Goal: Task Accomplishment & Management: Manage account settings

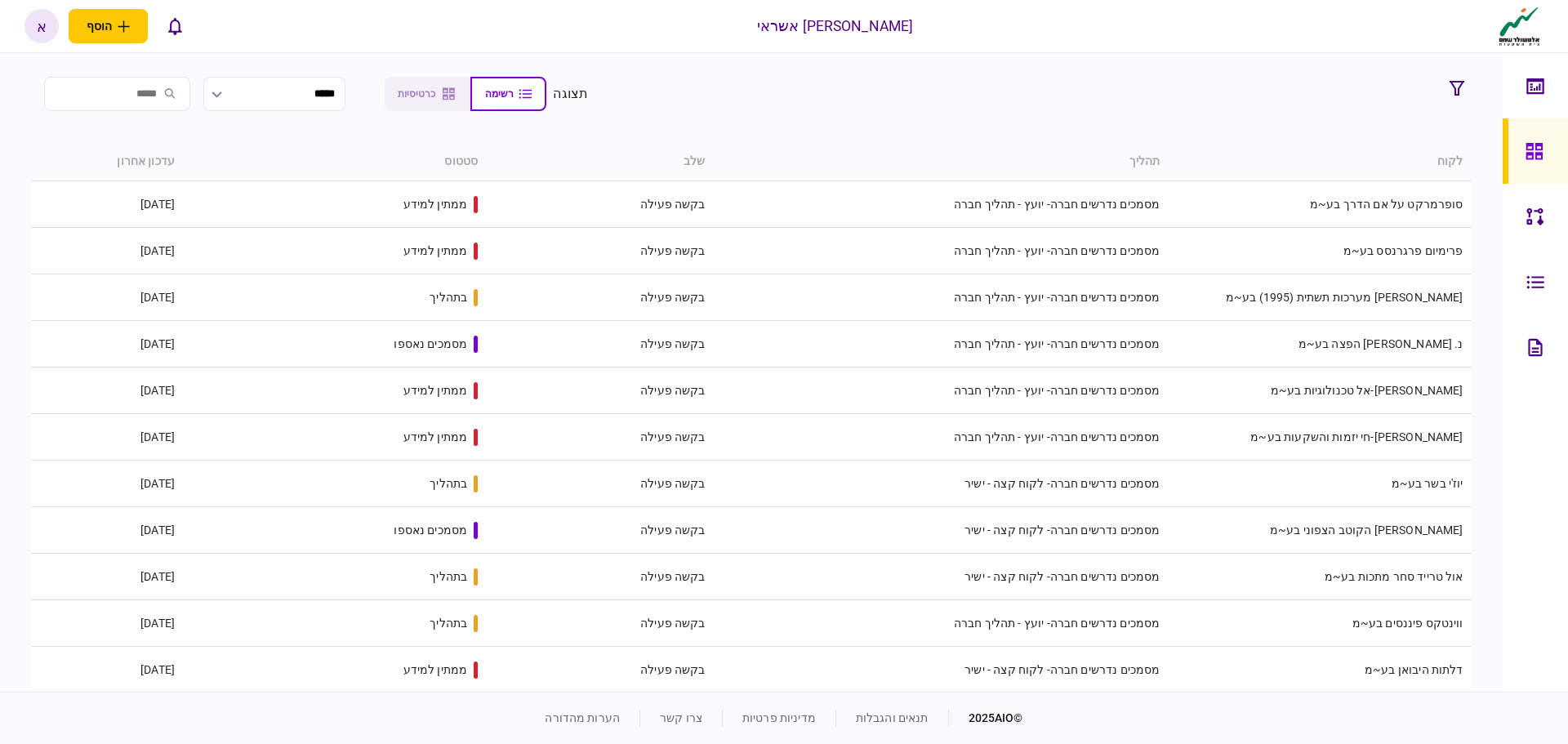
click at [1529, 292] on div at bounding box center [1540, 282] width 26 height 66
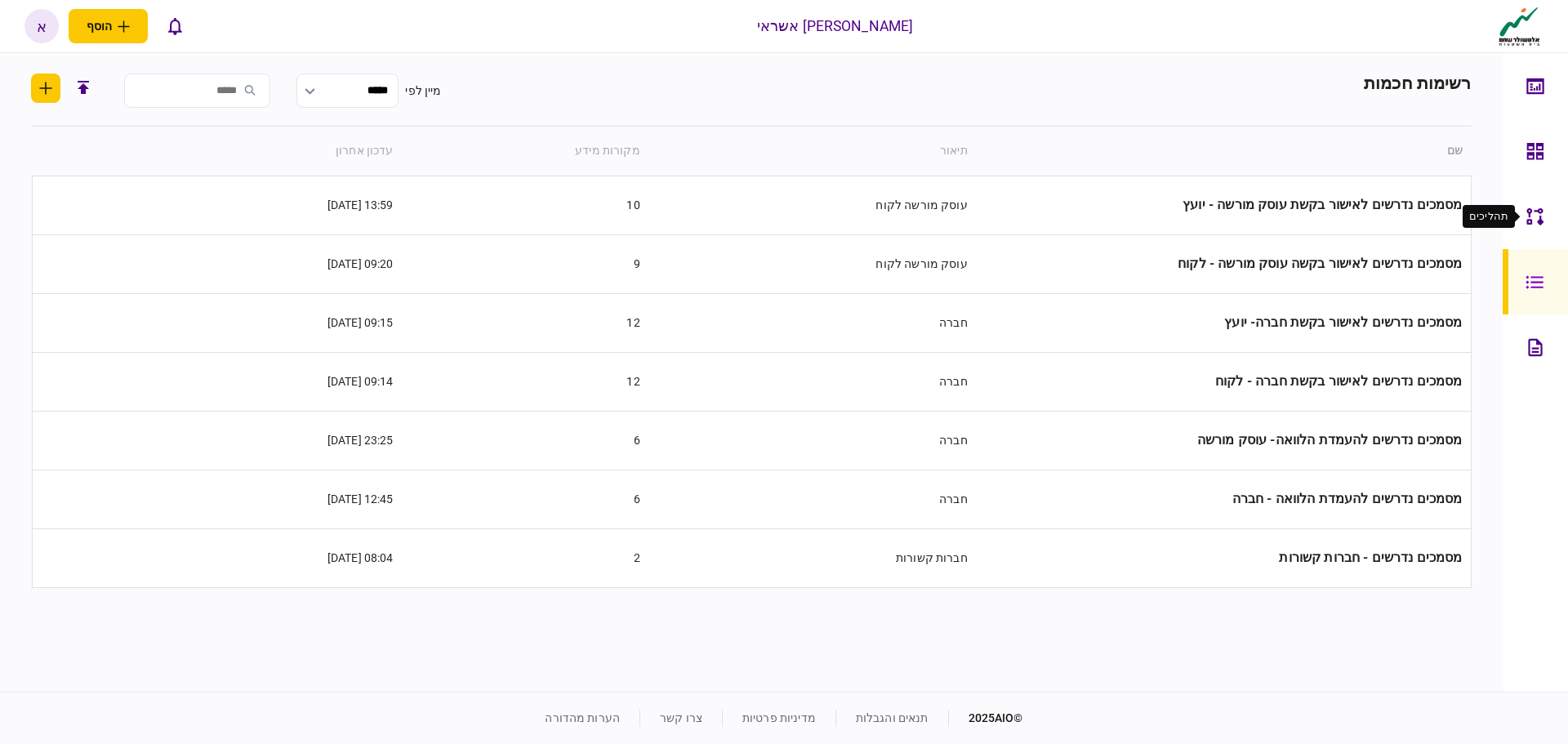
click at [1552, 211] on div at bounding box center [1540, 216] width 26 height 66
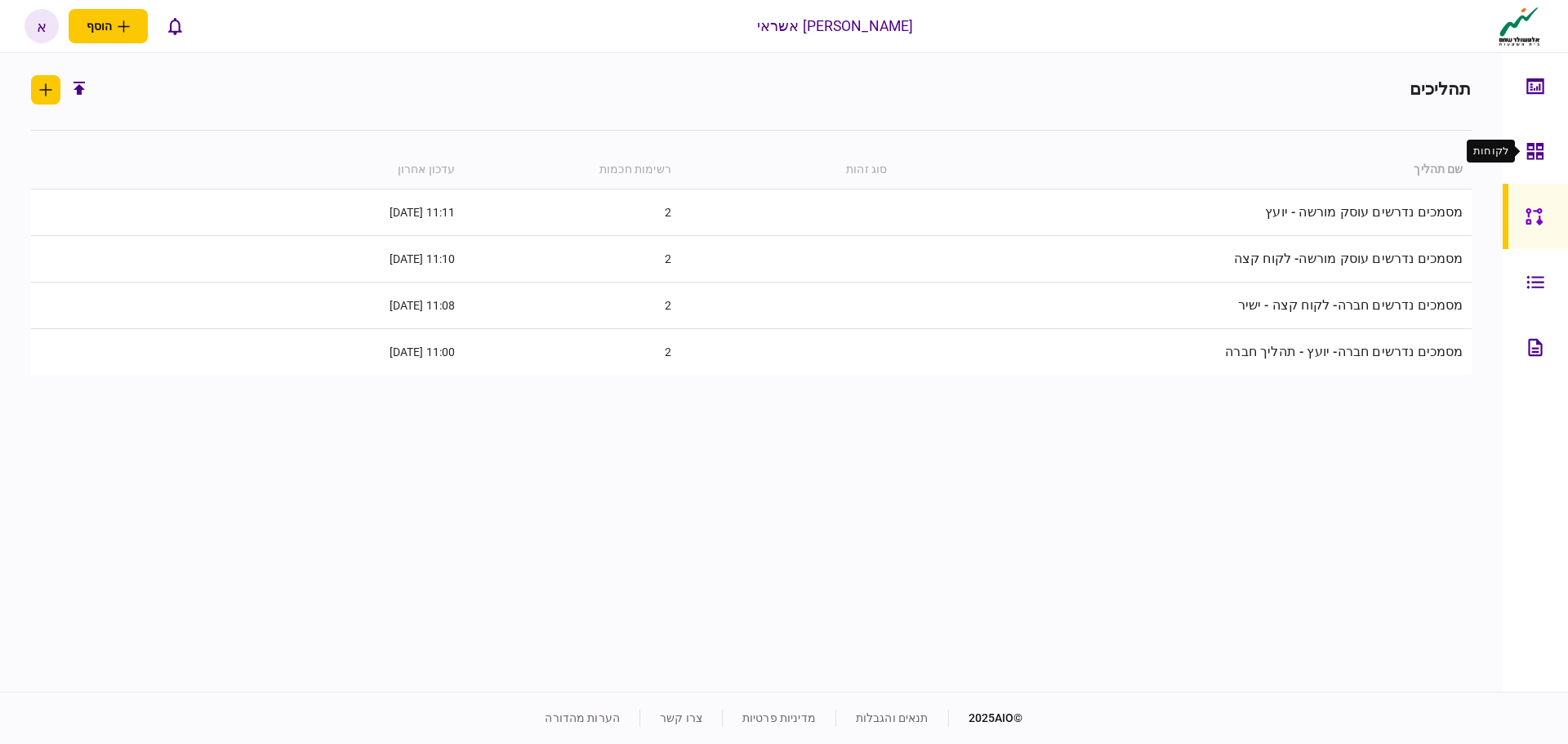
click at [1546, 161] on div at bounding box center [1540, 151] width 26 height 66
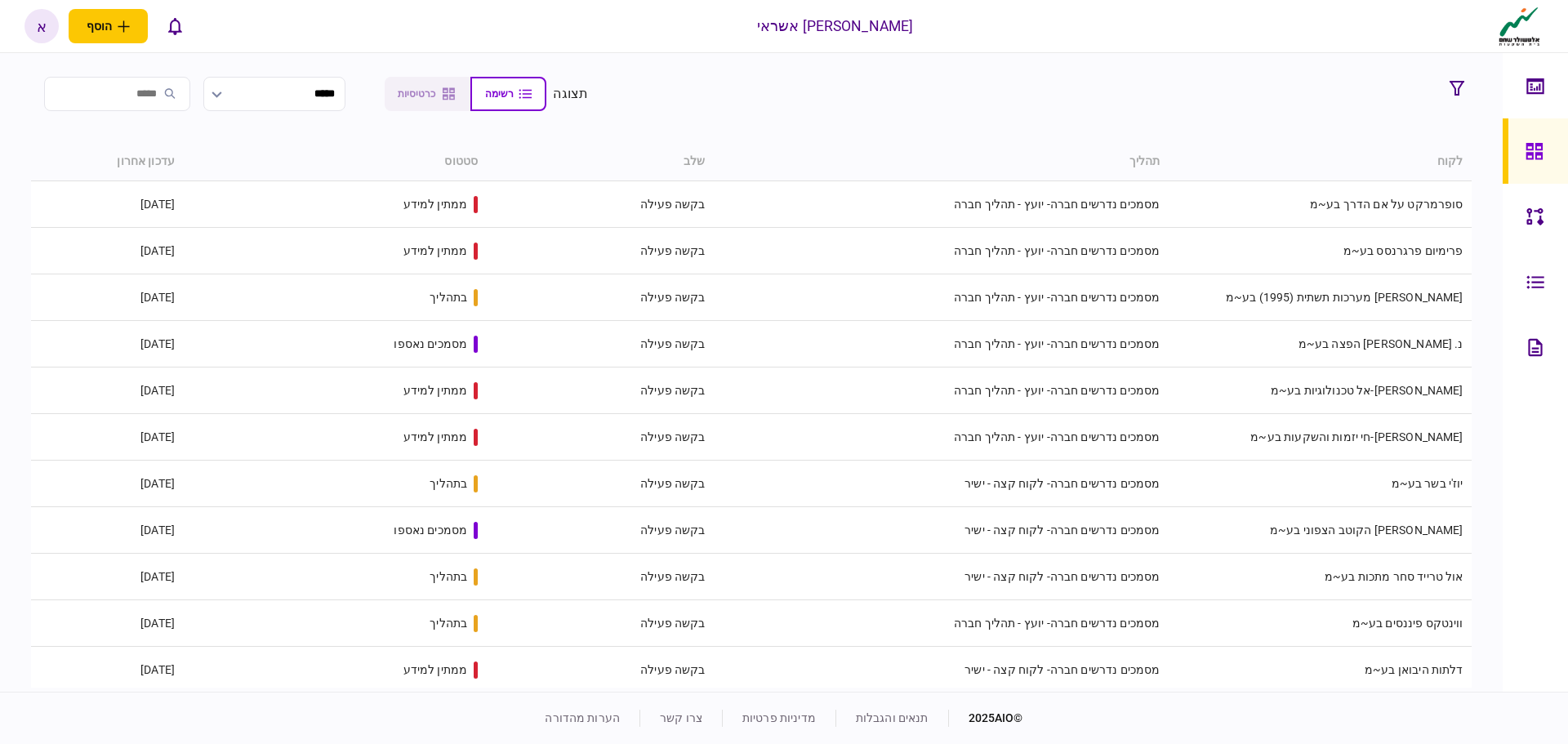
click at [1523, 292] on link at bounding box center [1536, 282] width 65 height 66
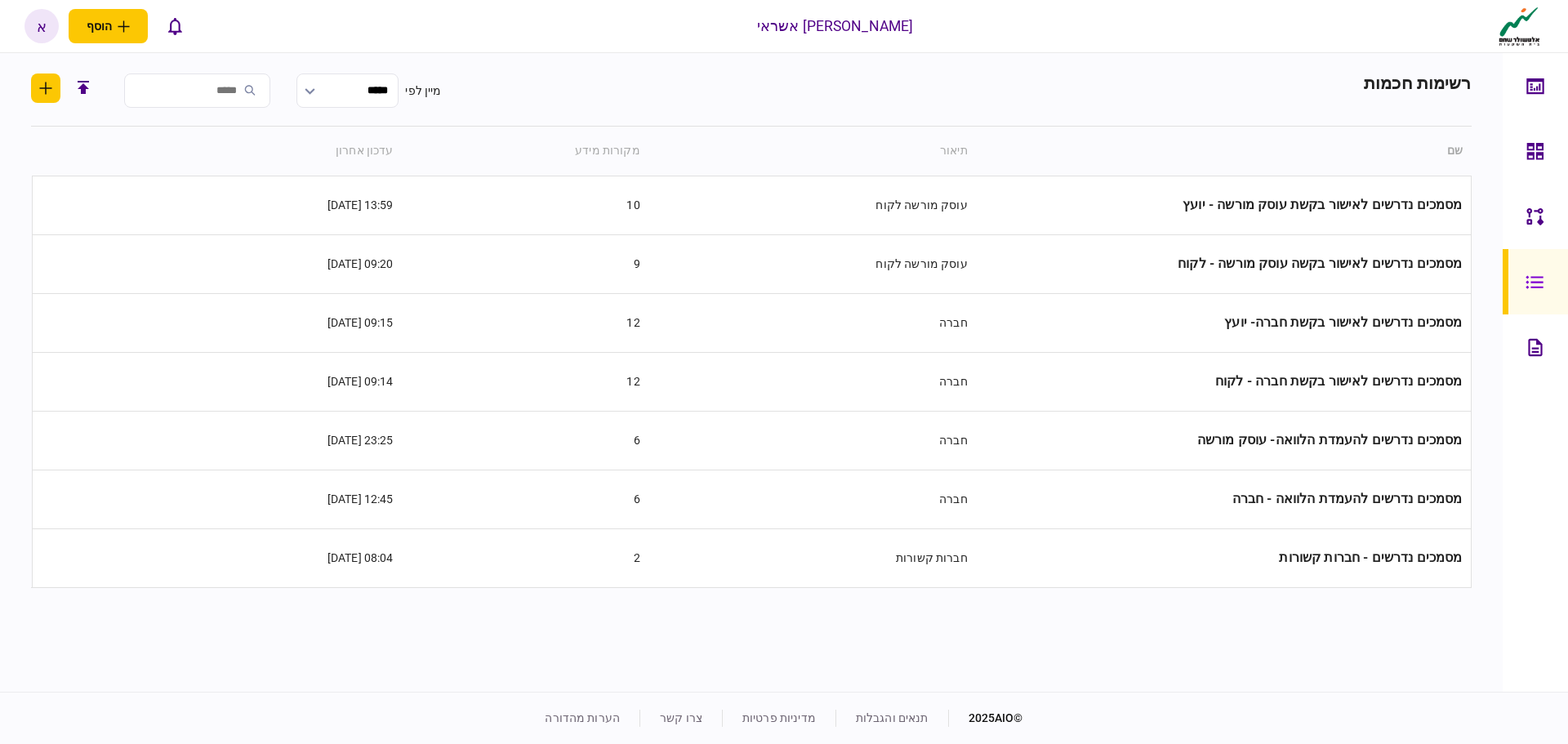
click at [1539, 216] on icon at bounding box center [1536, 216] width 18 height 19
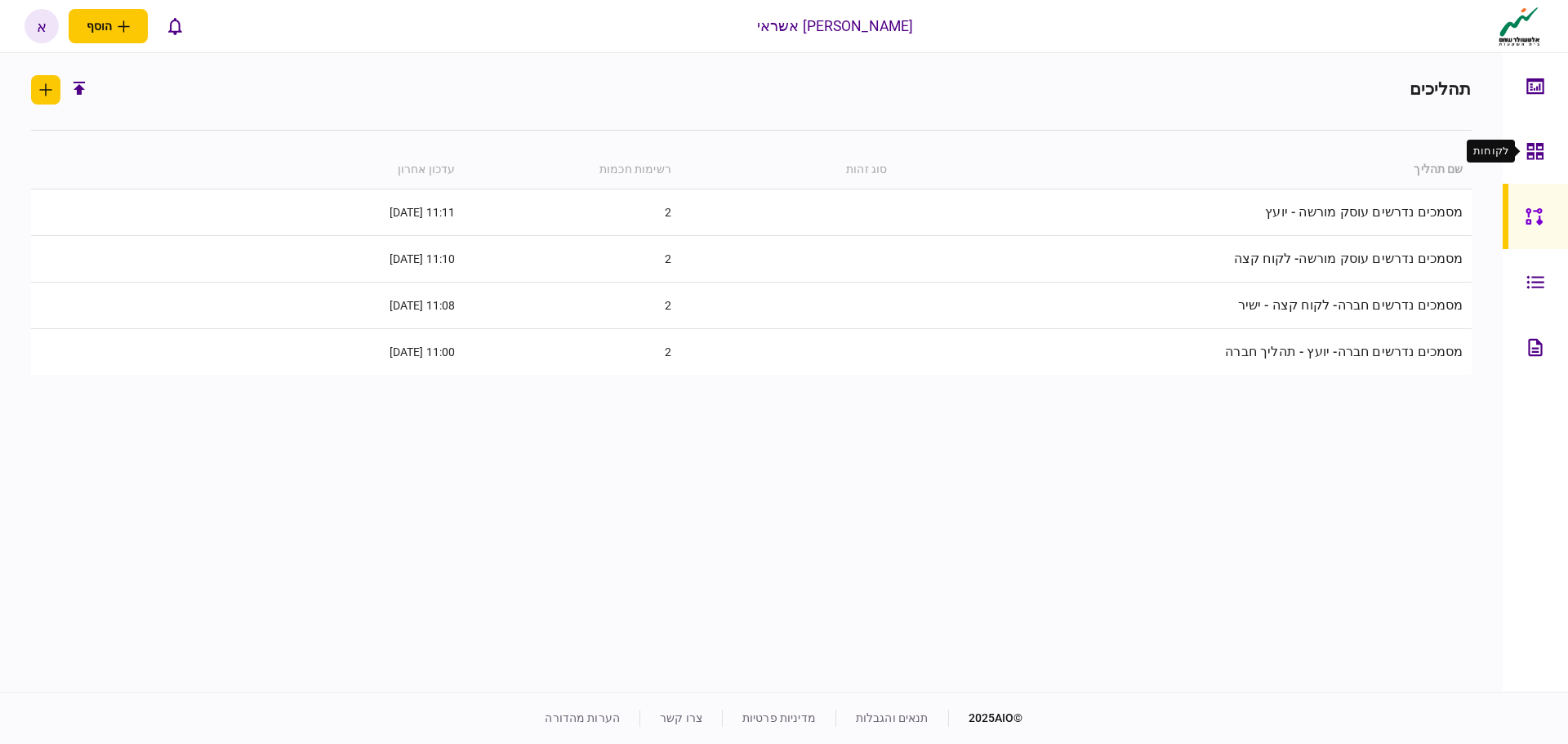
click at [1538, 170] on div at bounding box center [1540, 151] width 26 height 66
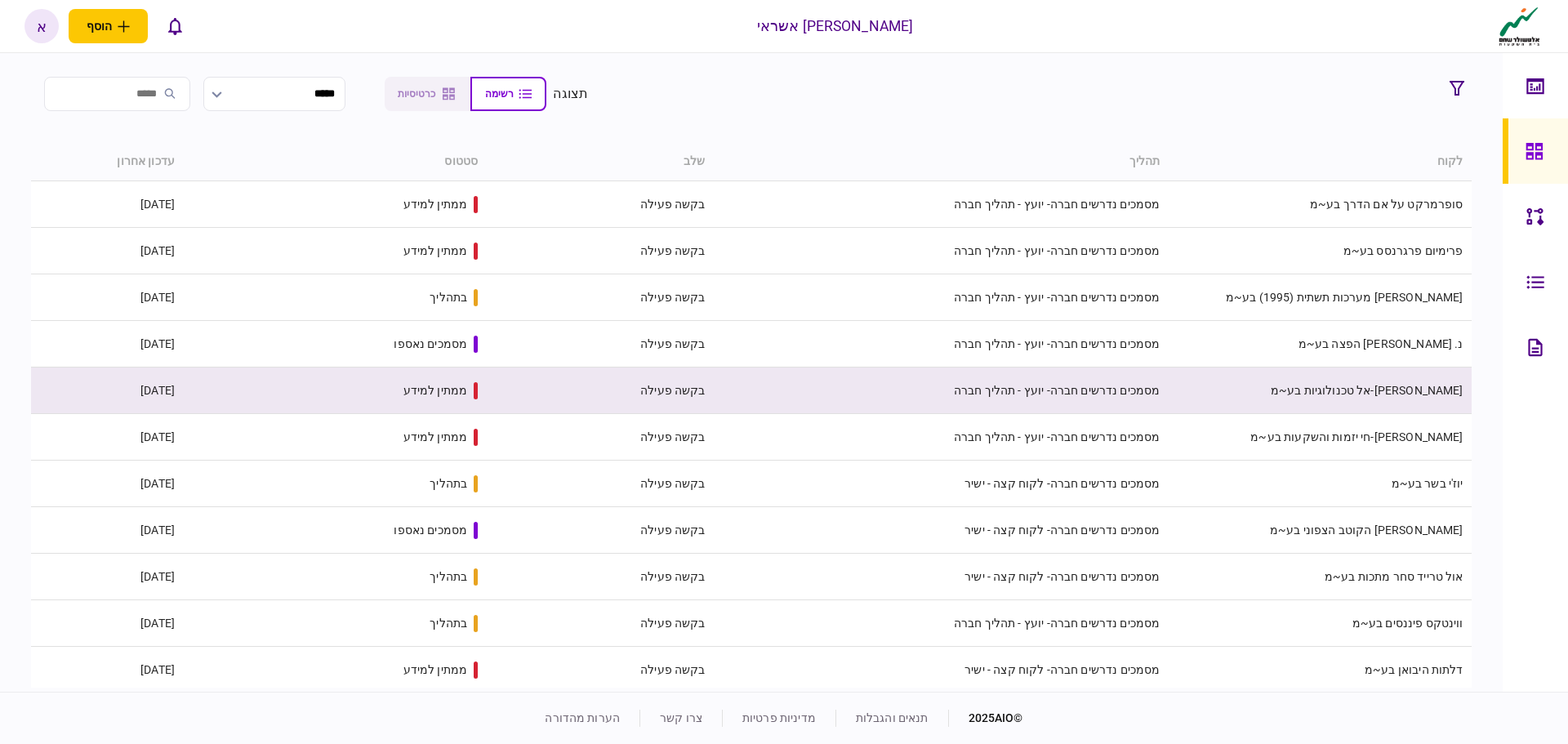
click at [1435, 399] on td "[PERSON_NAME]-אל טכנולוגיות בע~מ" at bounding box center [1320, 391] width 303 height 47
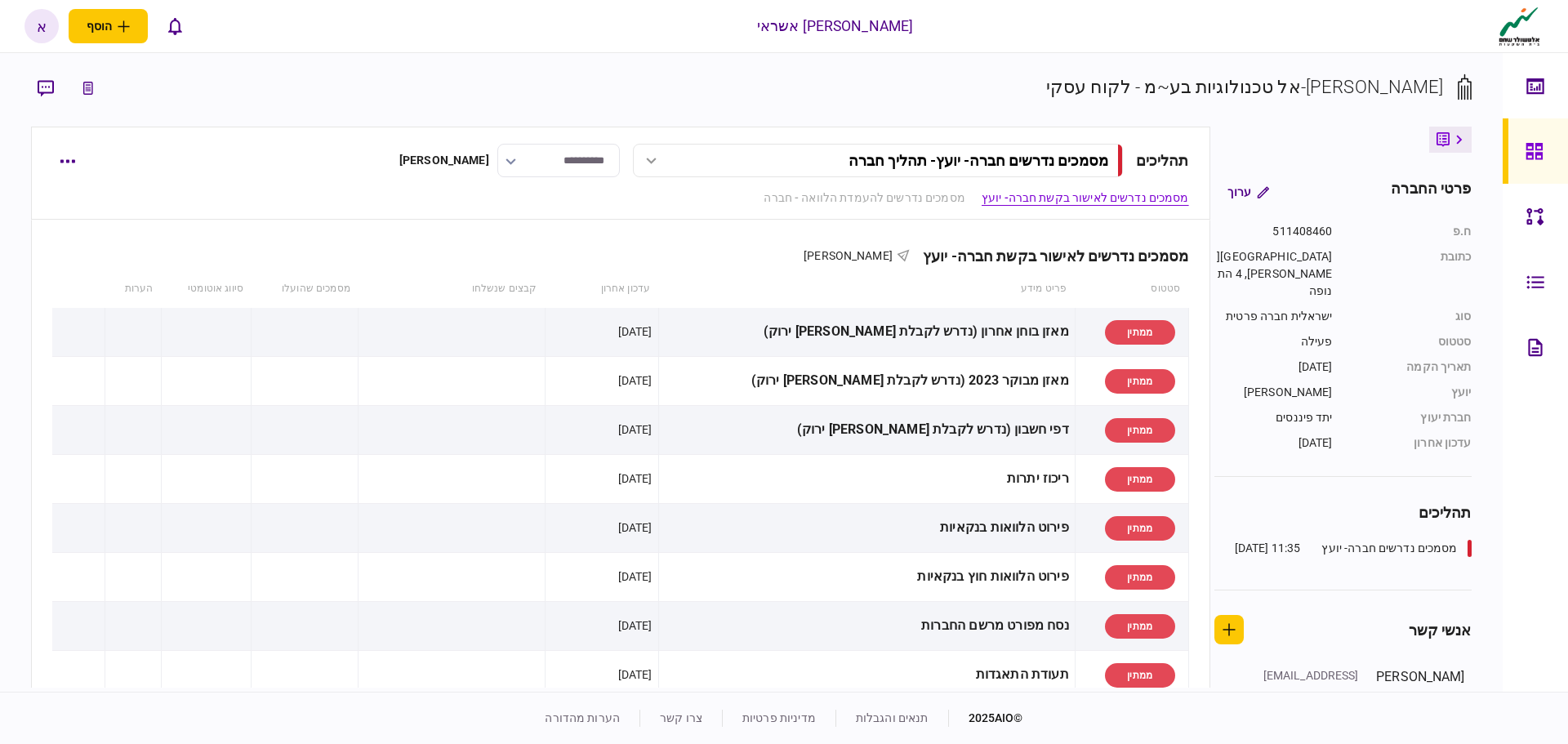
click at [1529, 170] on div at bounding box center [1539, 151] width 26 height 66
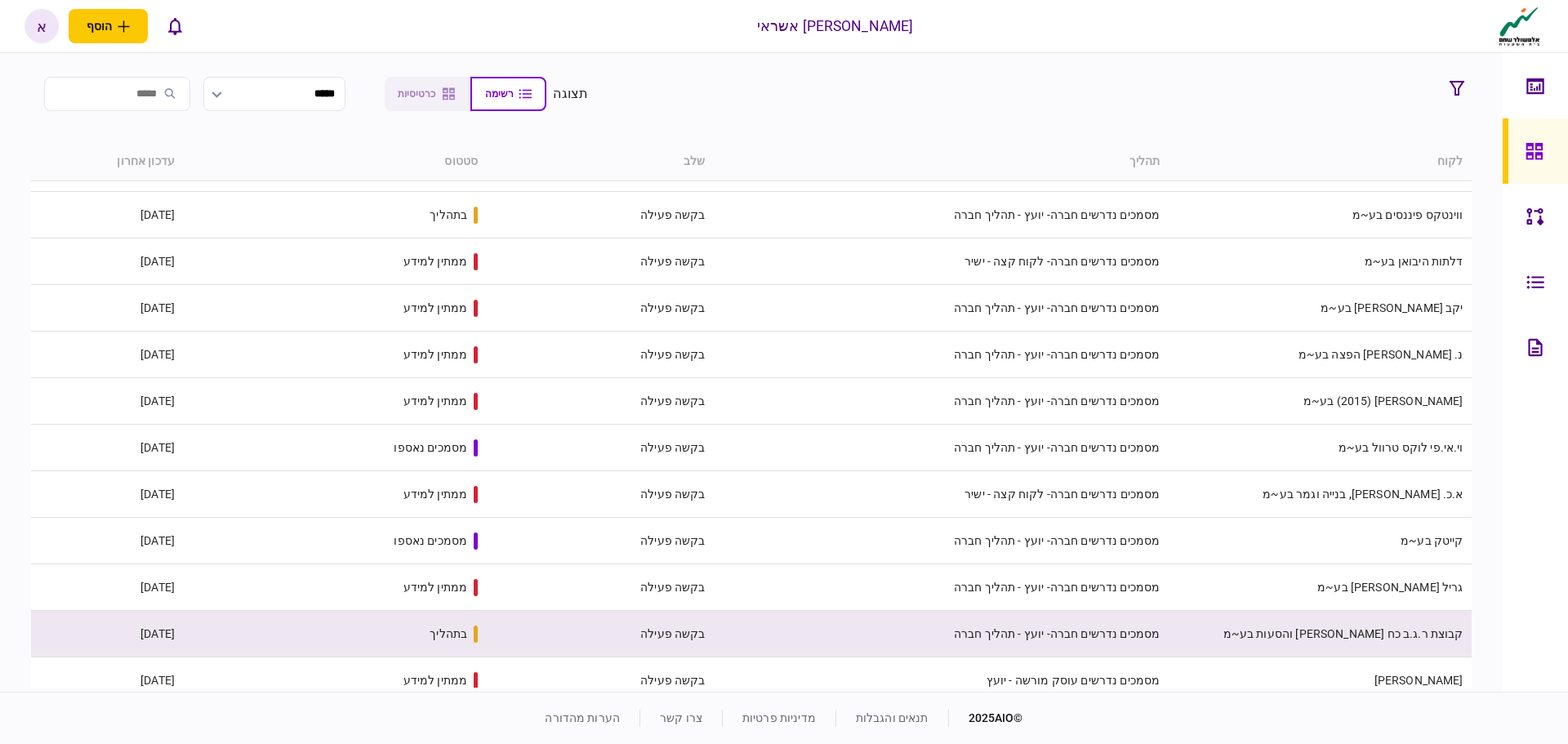
scroll to position [479, 0]
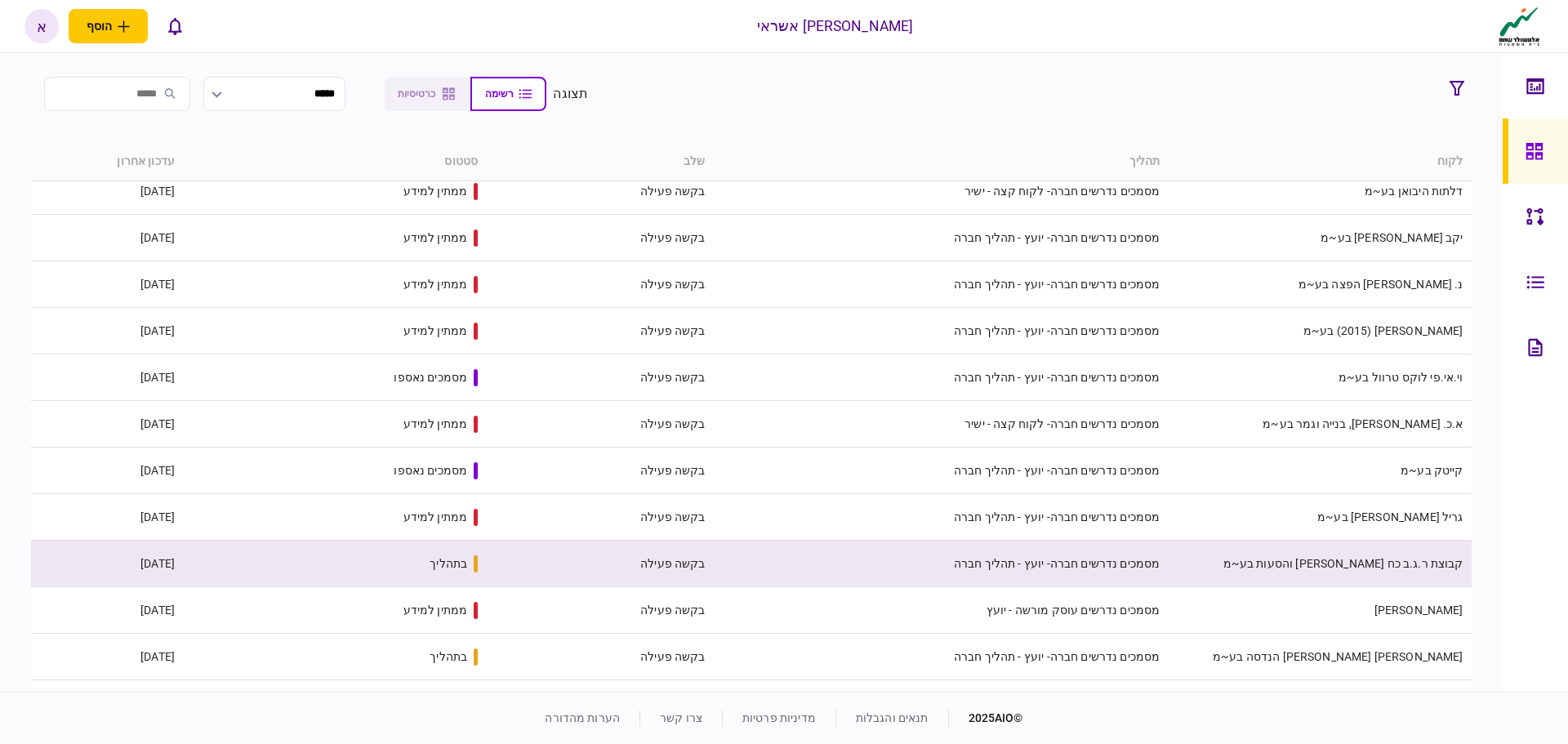
click at [1026, 584] on td "מסמכים נדרשים חברה- יועץ - תהליך חברה" at bounding box center [940, 564] width 455 height 47
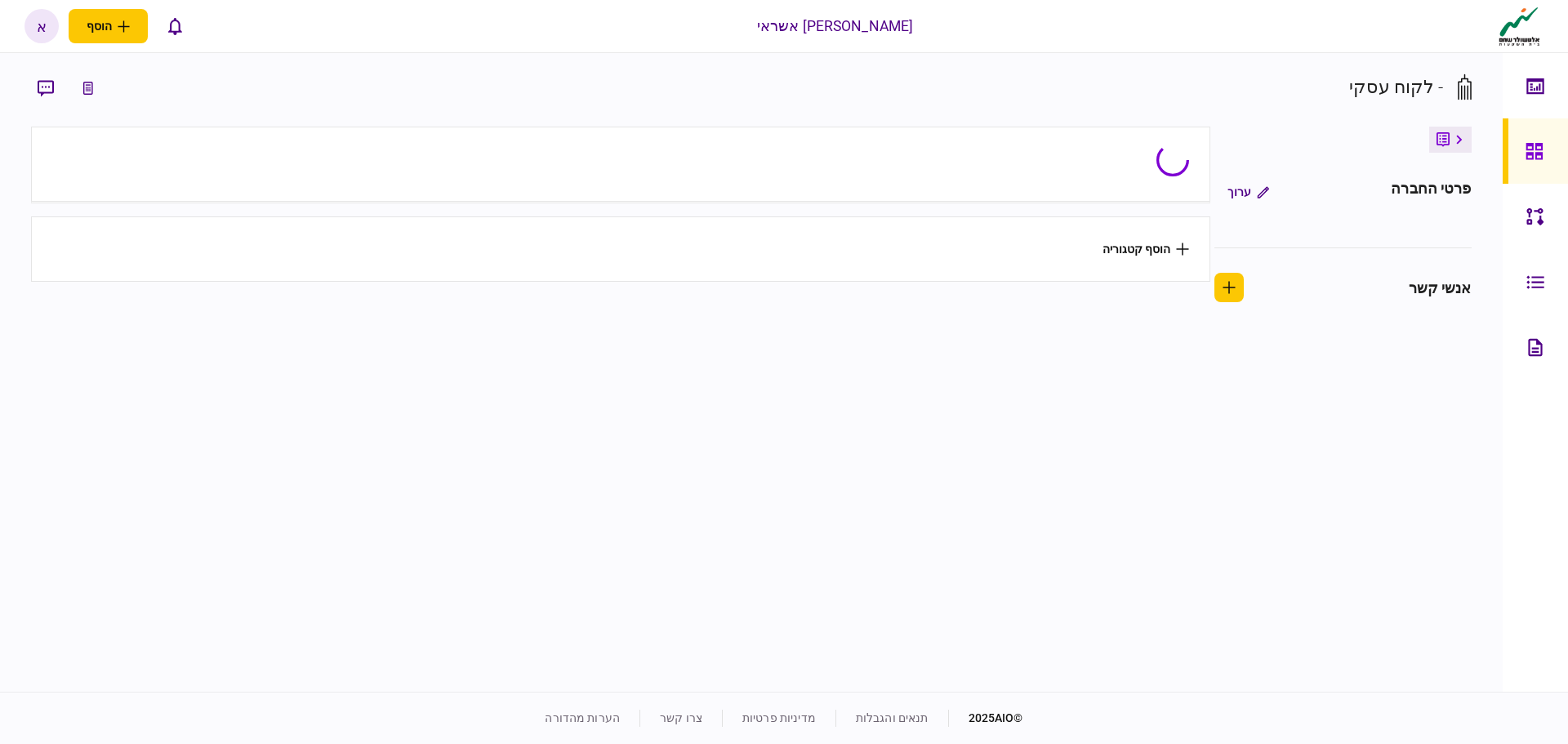
click at [1022, 587] on section "הוסף קטגוריה" at bounding box center [621, 408] width 1179 height 561
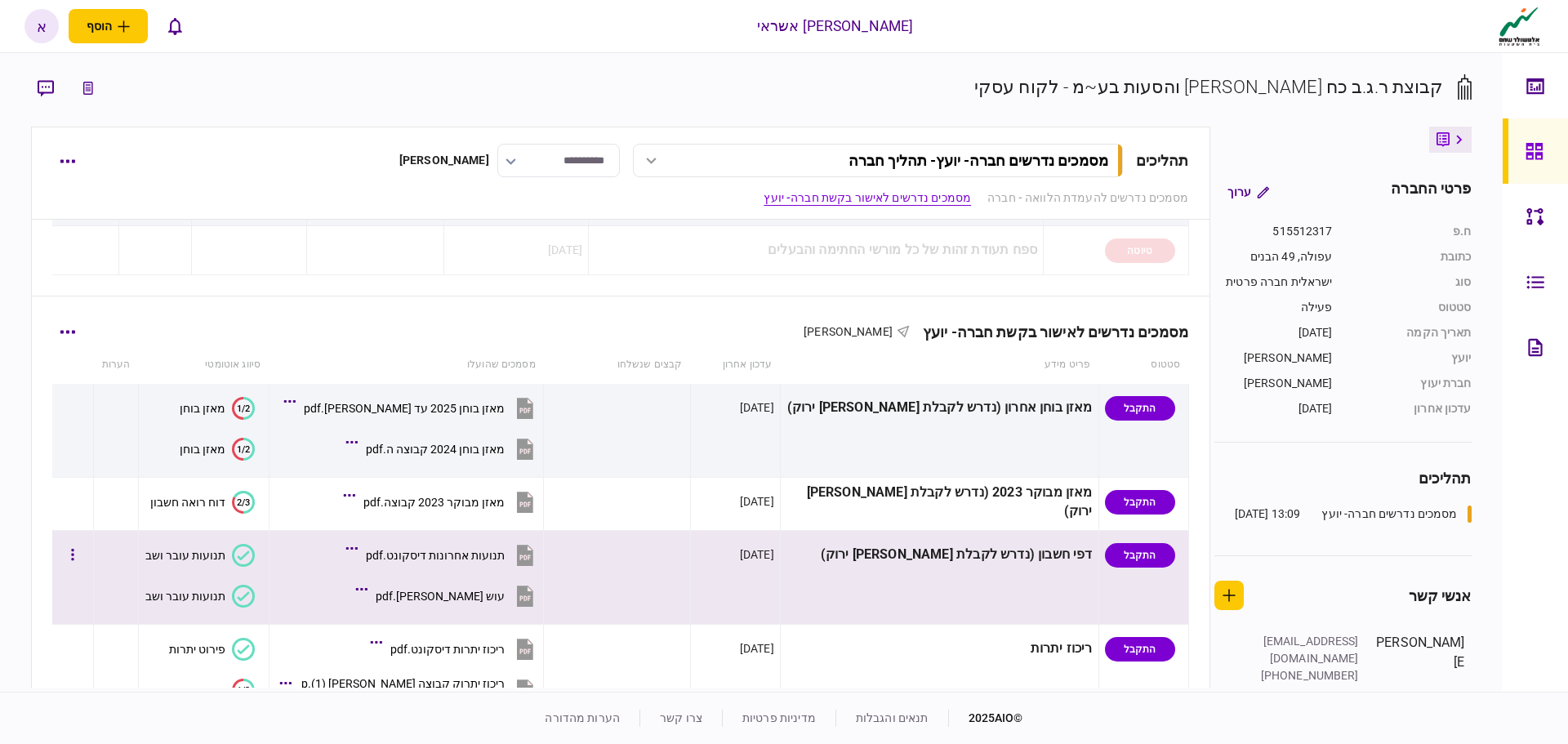
scroll to position [409, 0]
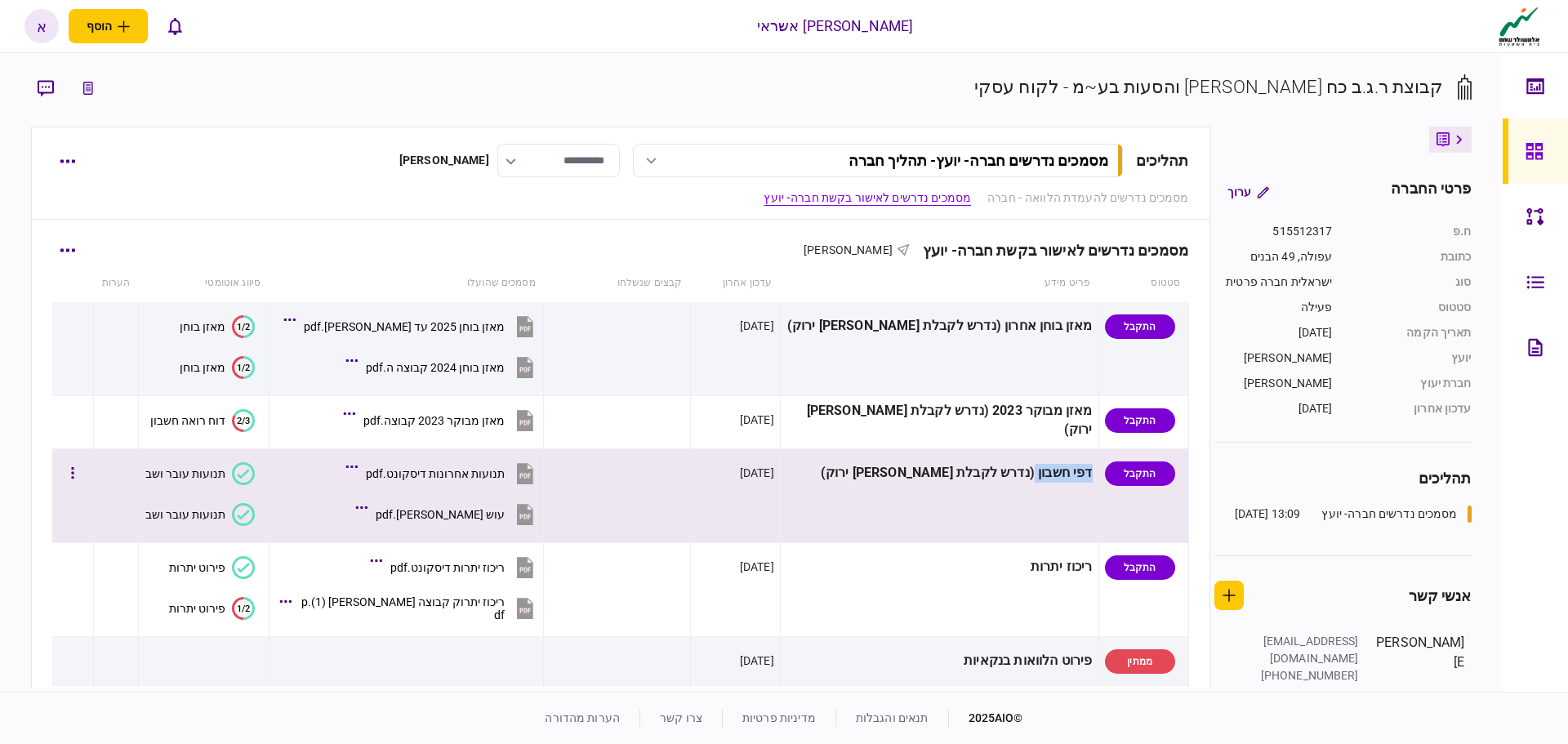
drag, startPoint x: 1052, startPoint y: 472, endPoint x: 1009, endPoint y: 482, distance: 44.1
click at [1009, 469] on div "דפי חשבון (נדרש לקבלת [PERSON_NAME] ירוק)" at bounding box center [939, 473] width 306 height 37
click at [1010, 500] on td "דפי חשבון (נדרש לקבלת [PERSON_NAME] ירוק)" at bounding box center [939, 497] width 319 height 94
drag, startPoint x: 1012, startPoint y: 571, endPoint x: 1058, endPoint y: 526, distance: 64.4
click at [1054, 558] on div "ריכוז יתרות" at bounding box center [939, 568] width 306 height 37
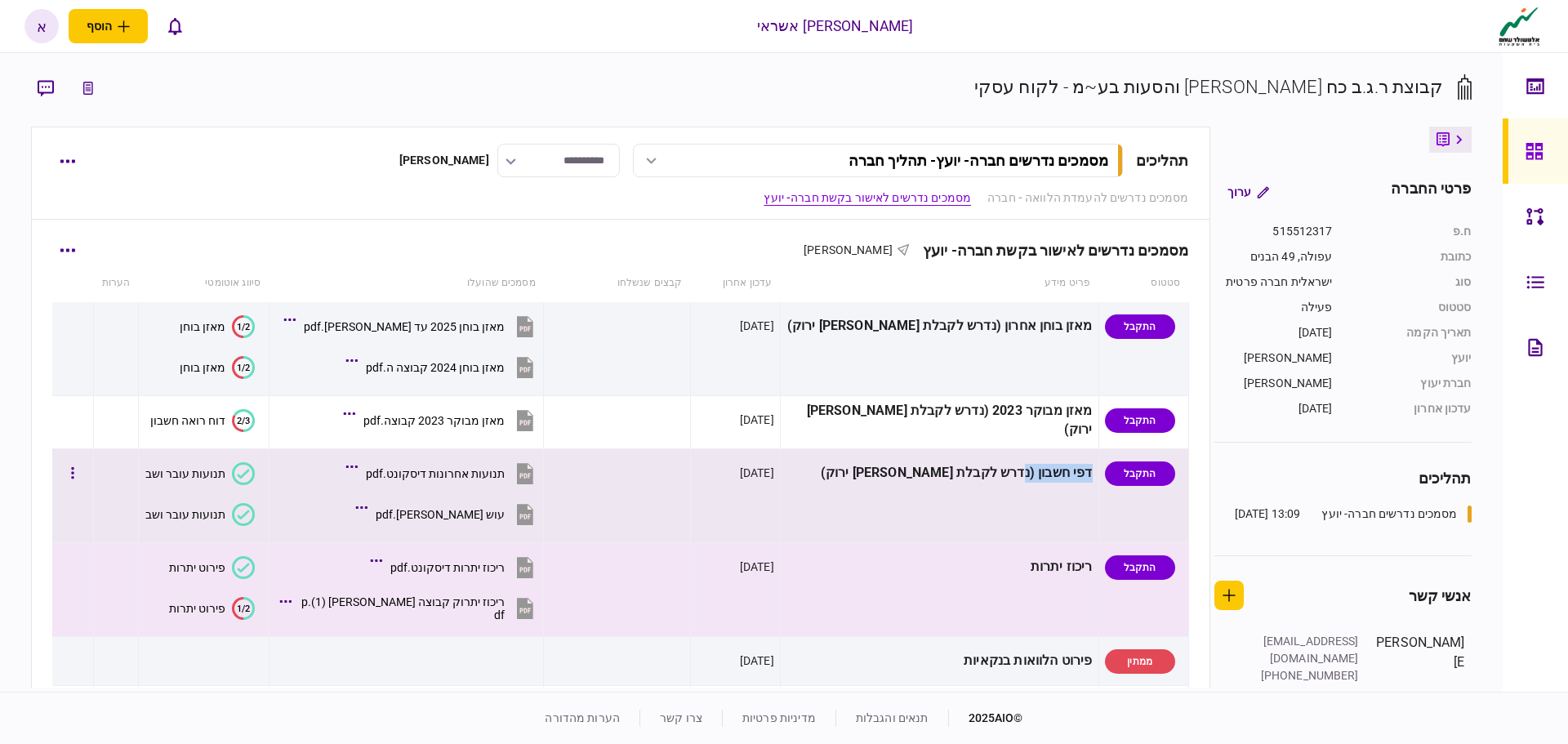
drag, startPoint x: 1067, startPoint y: 476, endPoint x: 987, endPoint y: 521, distance: 91.8
click at [997, 500] on td "דפי חשבון (נדרש לקבלת [PERSON_NAME] ירוק)" at bounding box center [939, 497] width 319 height 94
click at [971, 594] on td "ריכוז יתרות" at bounding box center [939, 591] width 319 height 94
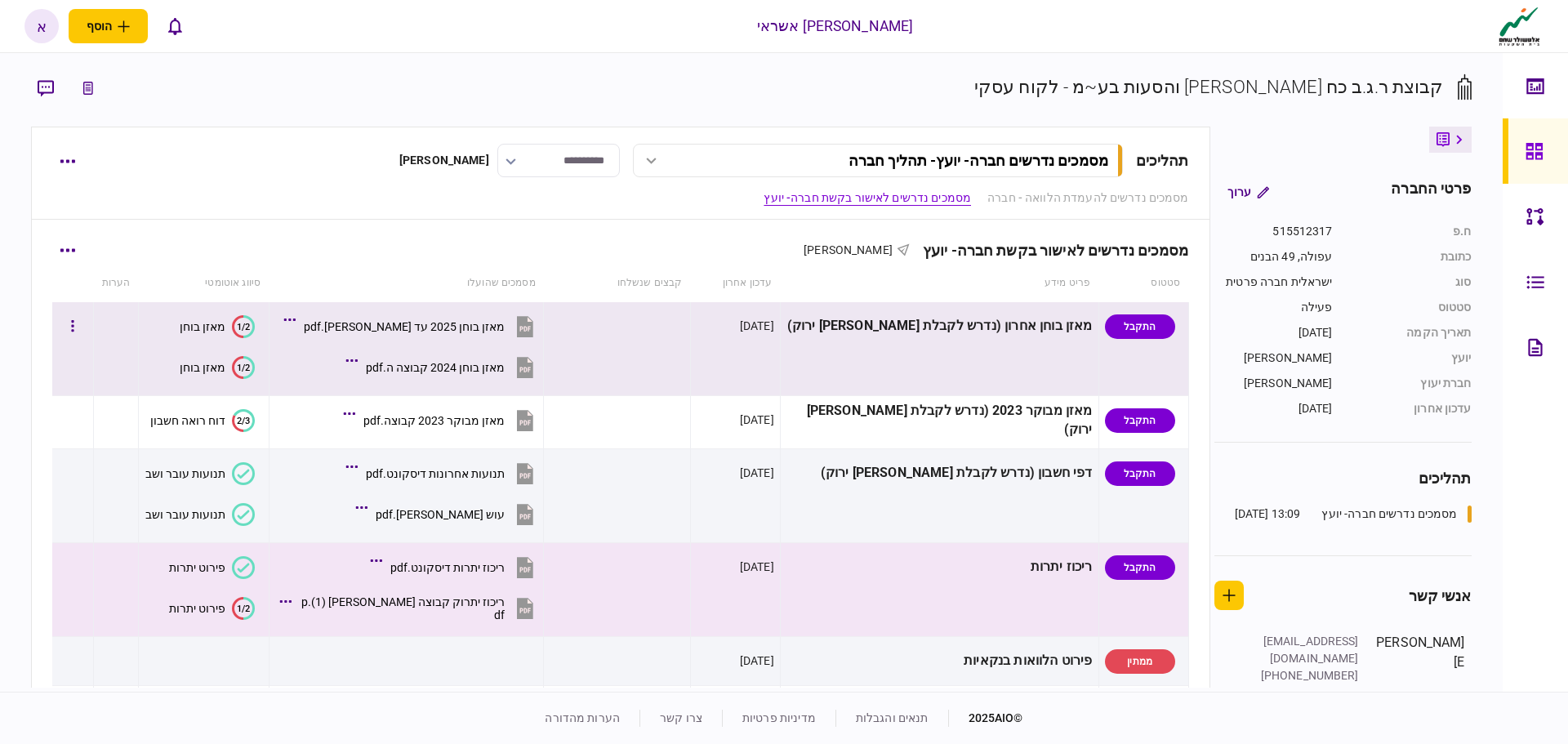
click at [475, 329] on div "מאזן בוחן 2025 עד [PERSON_NAME].pdf" at bounding box center [405, 327] width 201 height 13
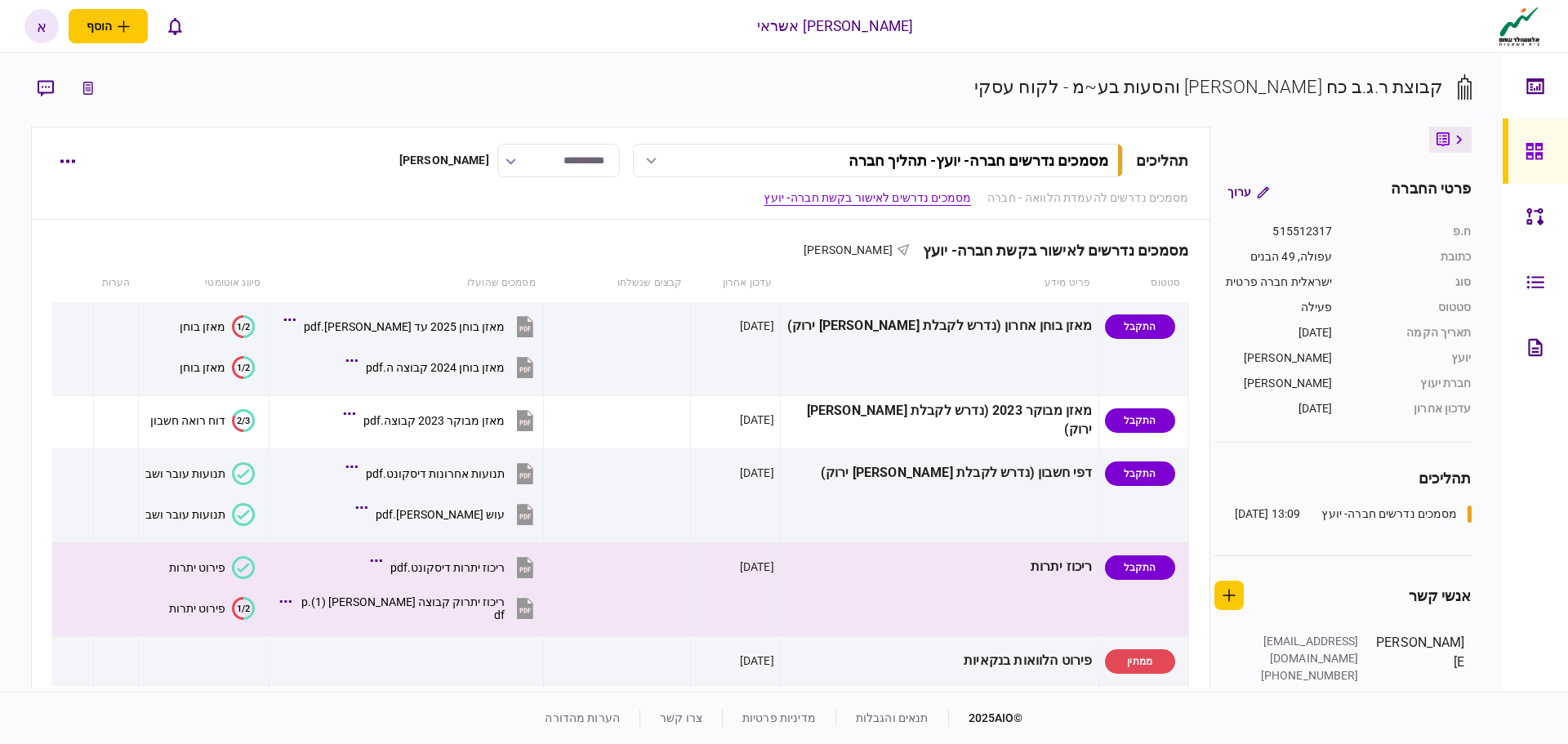
click at [1533, 21] on img at bounding box center [1519, 26] width 48 height 41
click at [53, 29] on div "א" at bounding box center [41, 25] width 34 height 34
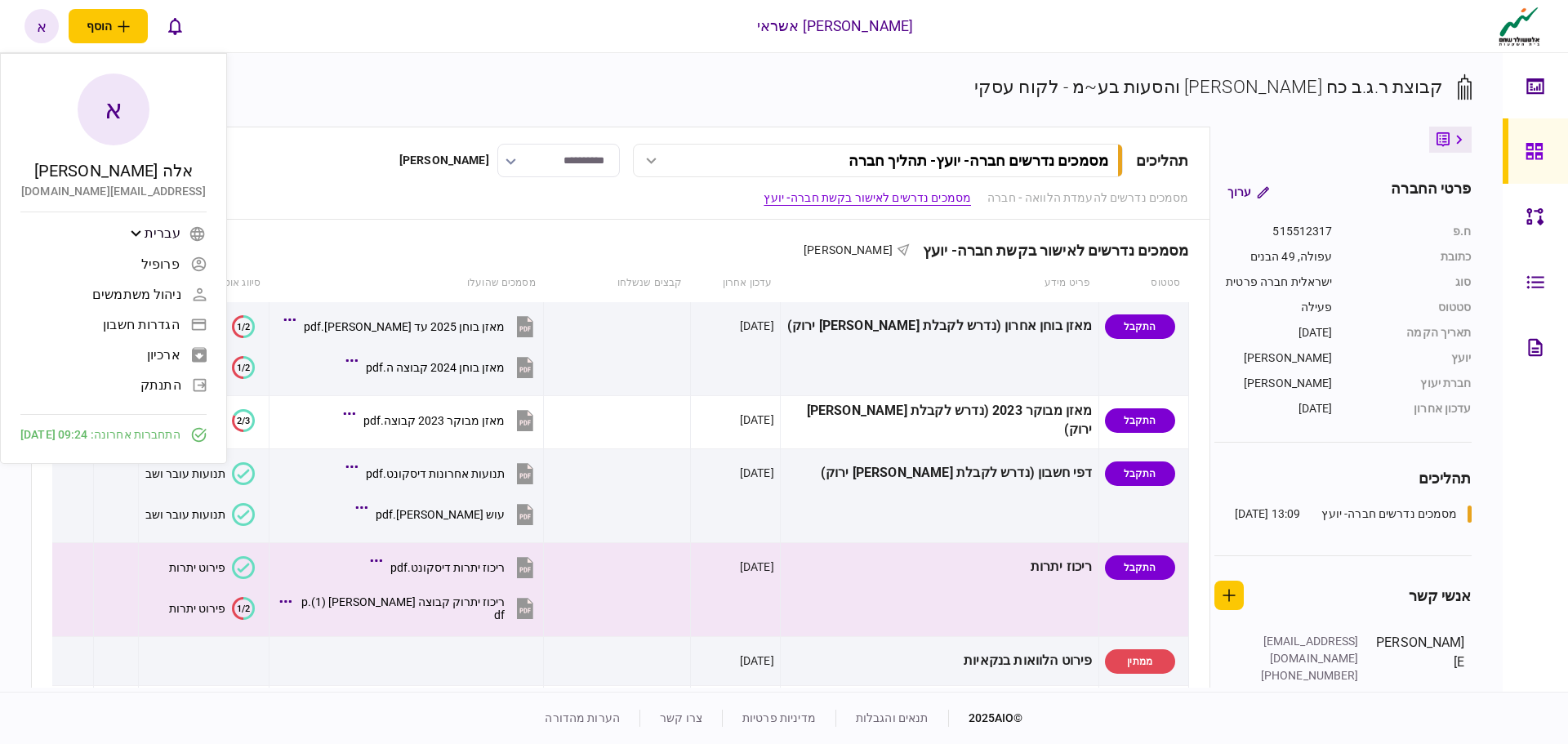
click at [182, 298] on span "ניהול משתמשים" at bounding box center [136, 294] width 89 height 14
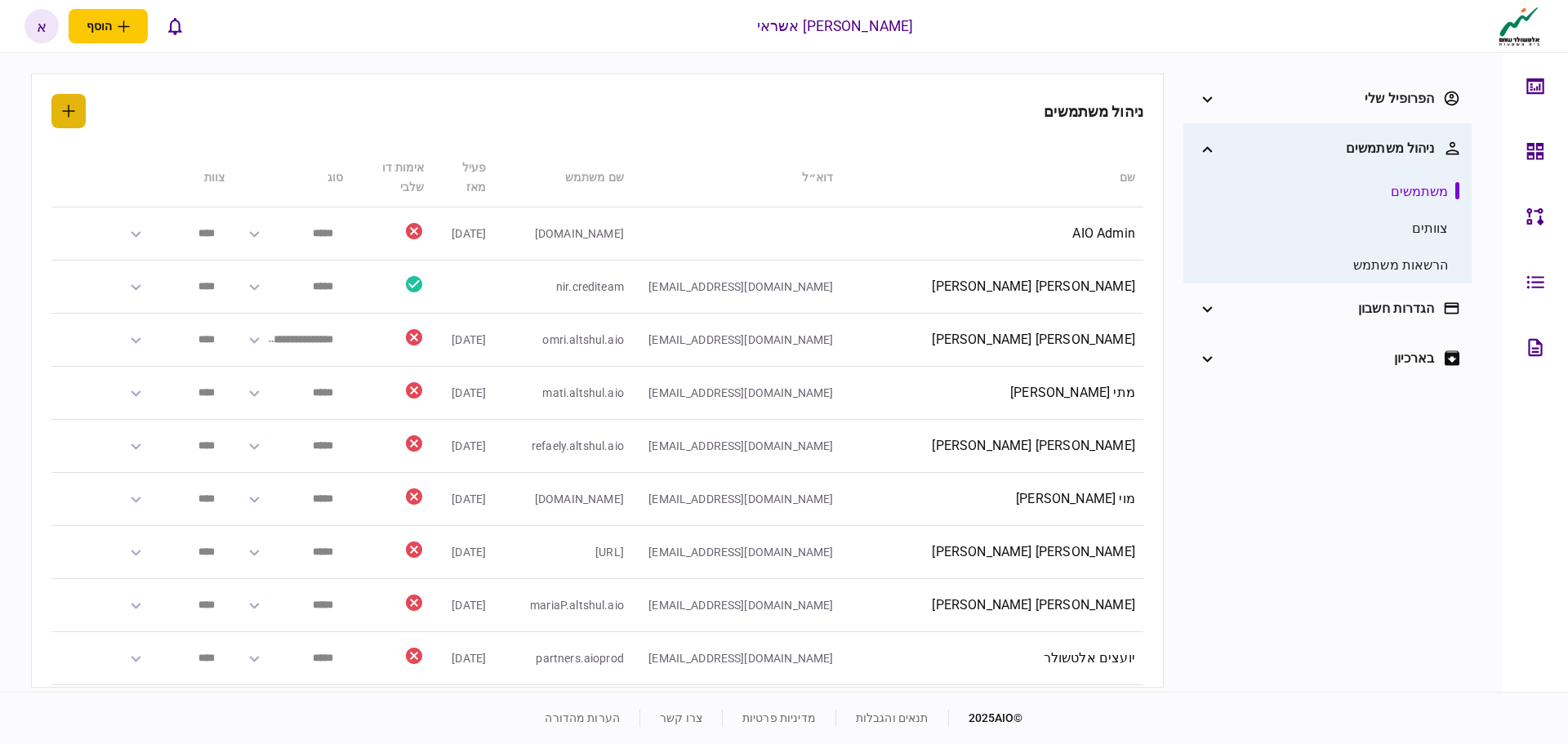
click at [84, 106] on button "button" at bounding box center [68, 110] width 34 height 34
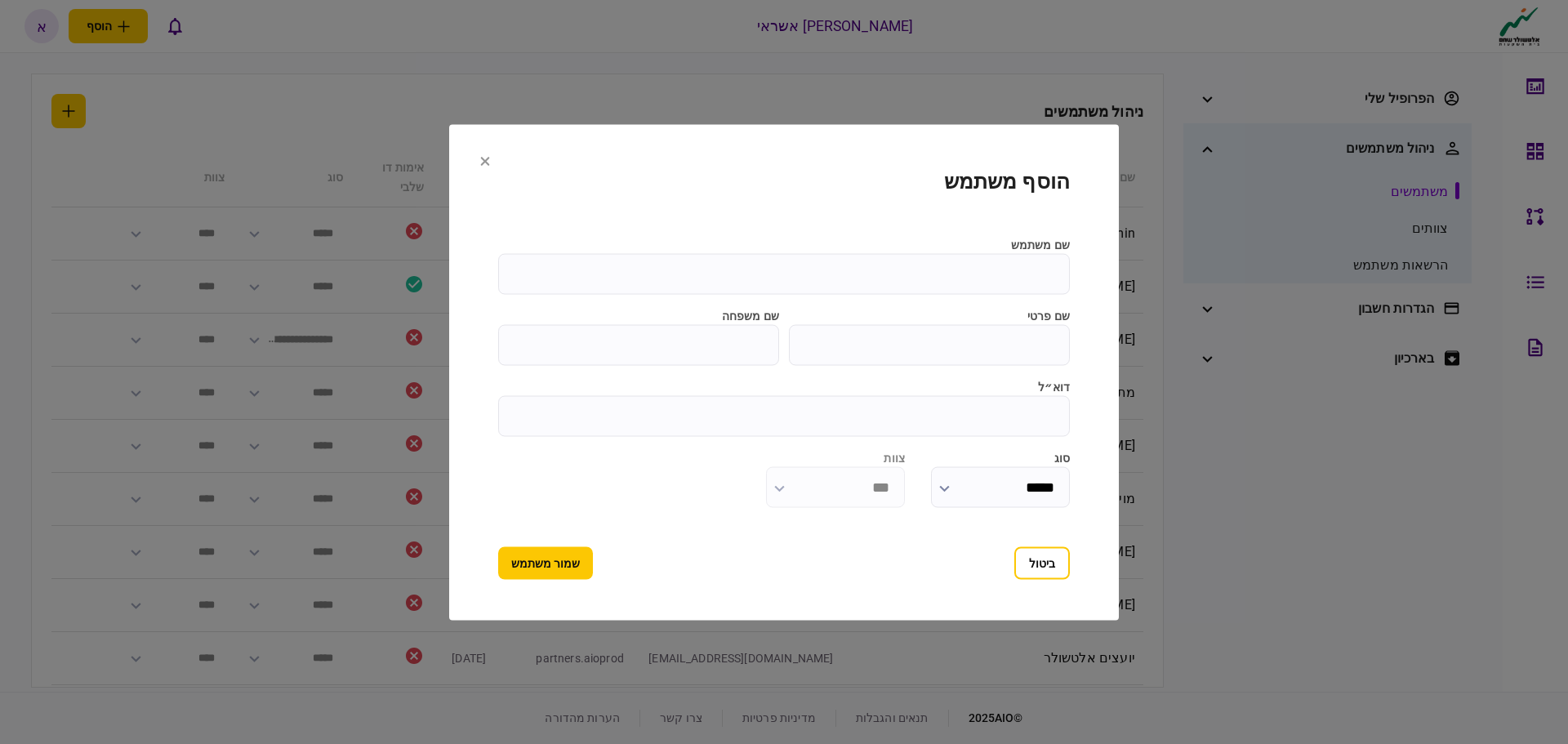
click at [1029, 281] on input "שם משתמש" at bounding box center [784, 274] width 572 height 41
type input "*"
click at [499, 547] on button "שמור משתמש" at bounding box center [545, 562] width 95 height 32
click at [989, 279] on input "*******" at bounding box center [784, 274] width 572 height 41
type input "********"
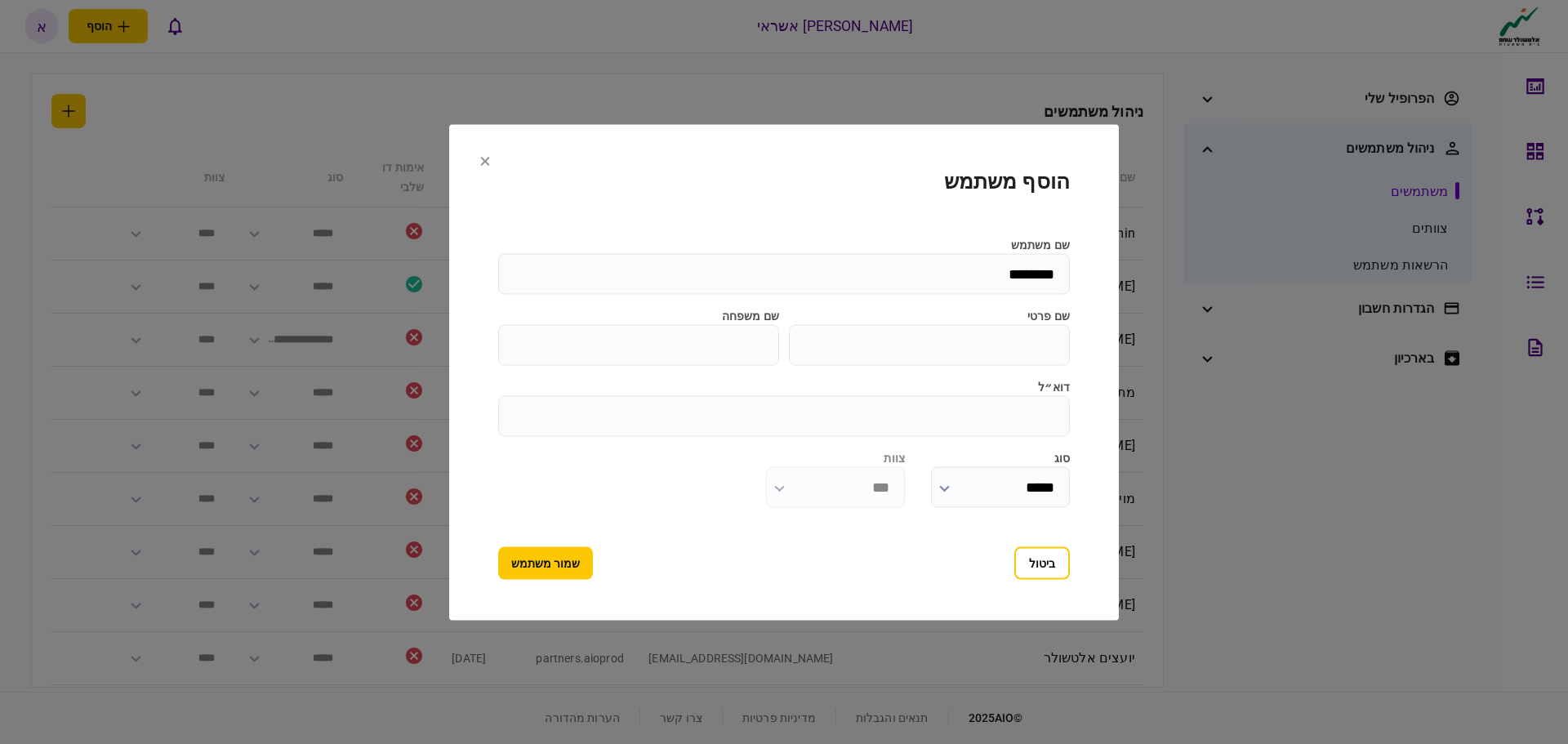
drag, startPoint x: 1026, startPoint y: 346, endPoint x: 1019, endPoint y: 358, distance: 13.9
click at [1026, 345] on input "שם פרטי" at bounding box center [929, 345] width 281 height 41
click at [1048, 279] on input "********" at bounding box center [784, 274] width 572 height 41
click at [1033, 348] on input "שם פרטי" at bounding box center [929, 345] width 281 height 41
type input "*"
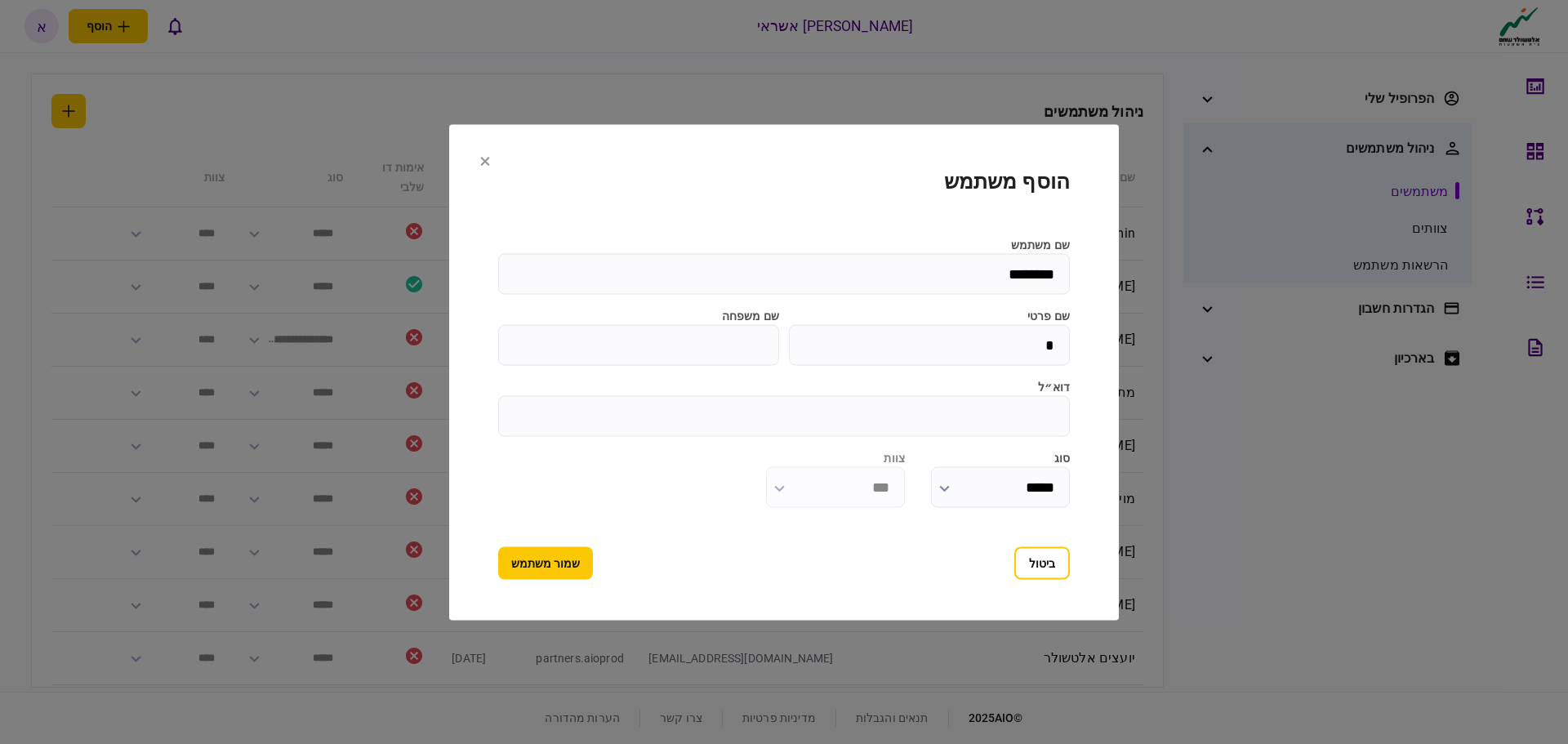
click at [499, 547] on button "שמור משתמש" at bounding box center [545, 562] width 95 height 32
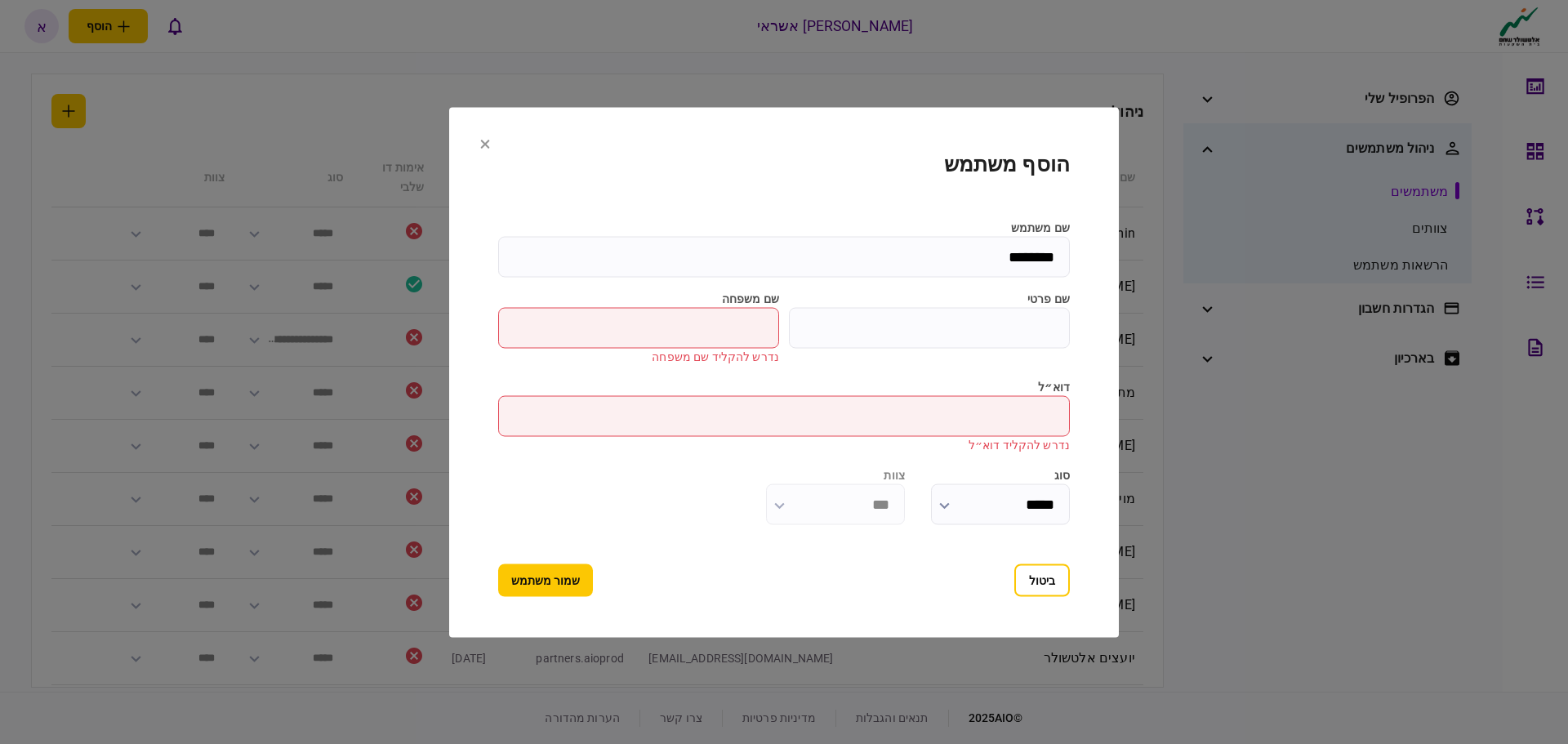
click at [1024, 325] on input "שם פרטי" at bounding box center [929, 328] width 281 height 41
type input "***"
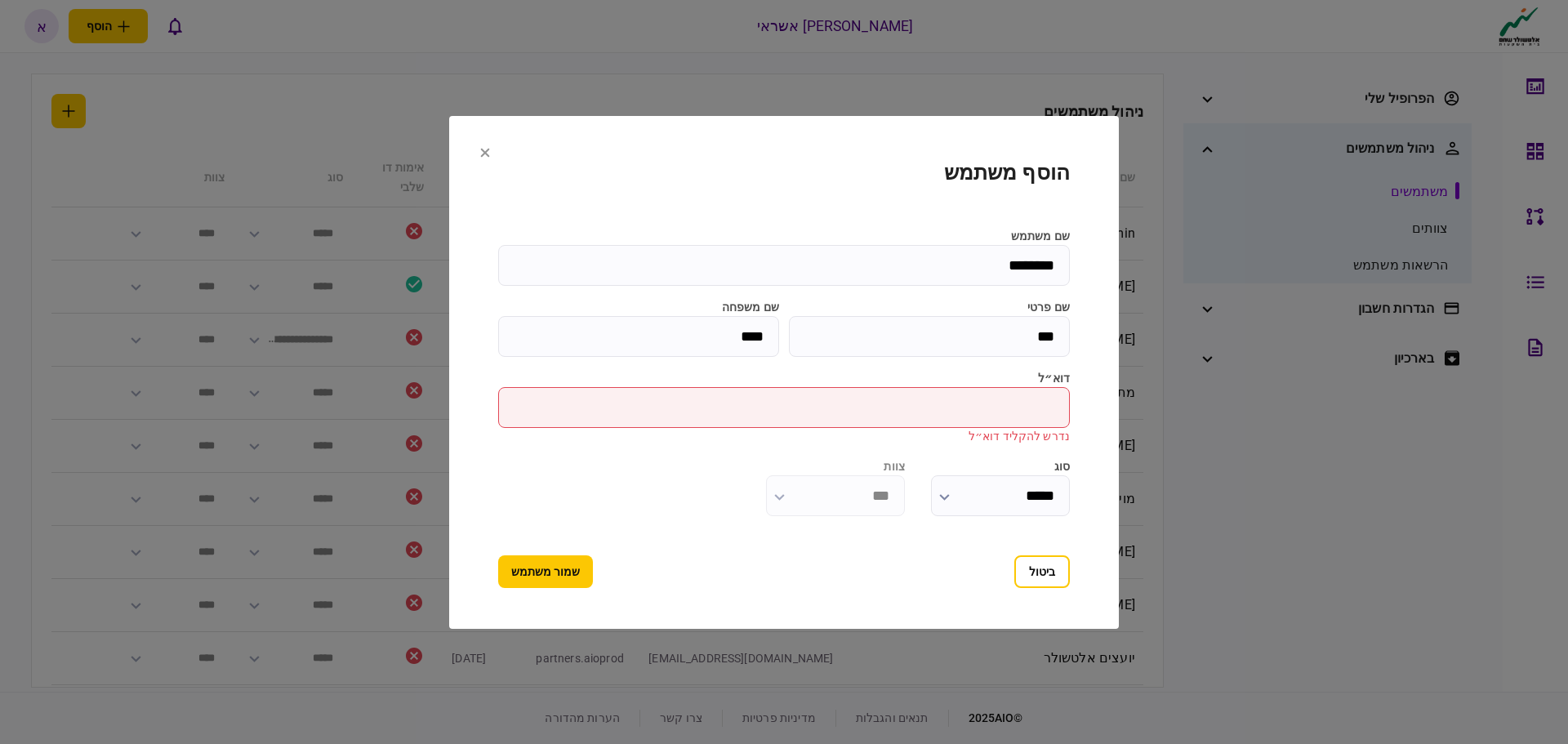
type input "****"
click at [1023, 416] on input "דוא״ל" at bounding box center [784, 408] width 572 height 41
click at [1031, 406] on input "דוא״ל" at bounding box center [784, 408] width 572 height 41
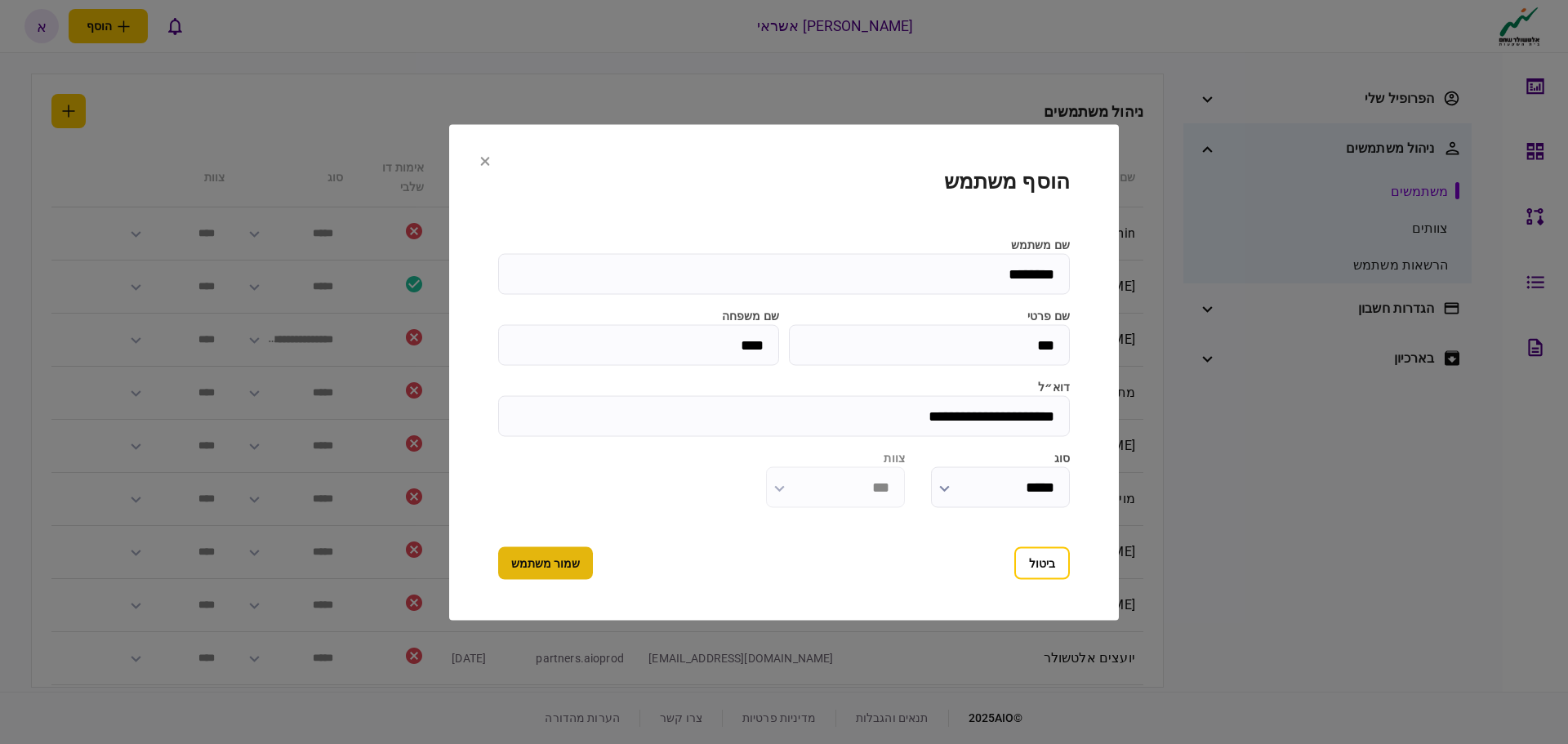
type input "**********"
click at [575, 548] on button "שמור משתמש" at bounding box center [545, 562] width 95 height 32
